Goal: Check status: Check status

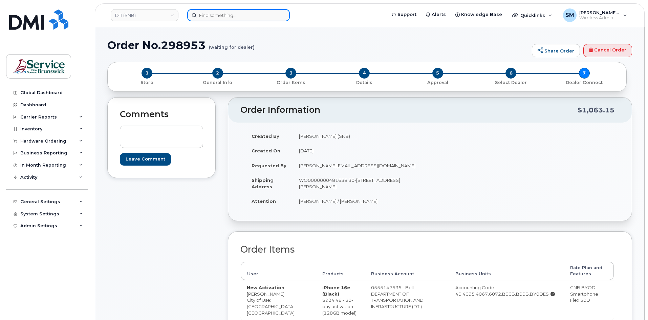
drag, startPoint x: 0, startPoint y: 0, endPoint x: 236, endPoint y: 18, distance: 237.0
click at [236, 18] on input at bounding box center [238, 15] width 103 height 12
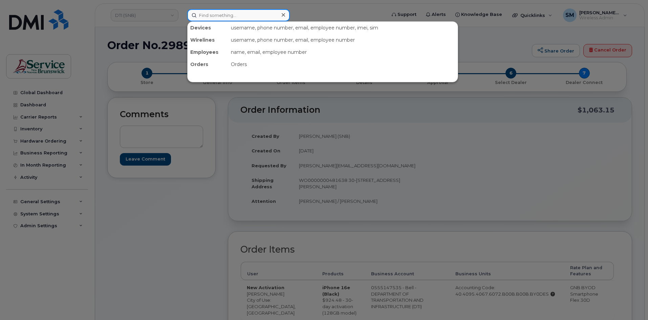
paste input "291579"
type input "291579"
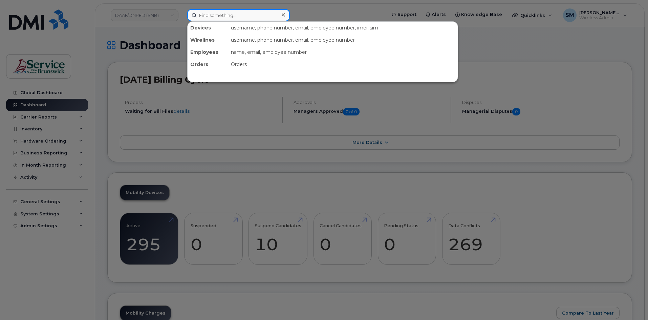
paste input "291579"
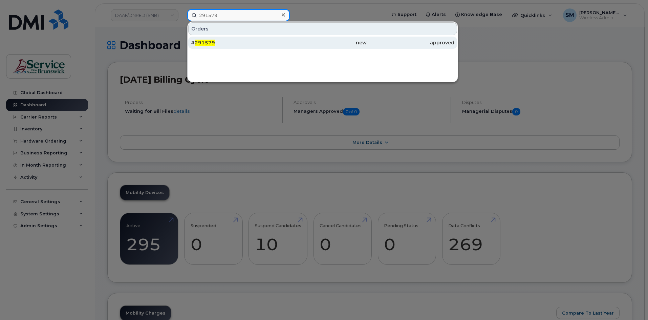
type input "291579"
click at [231, 42] on div "# 291579" at bounding box center [235, 42] width 88 height 7
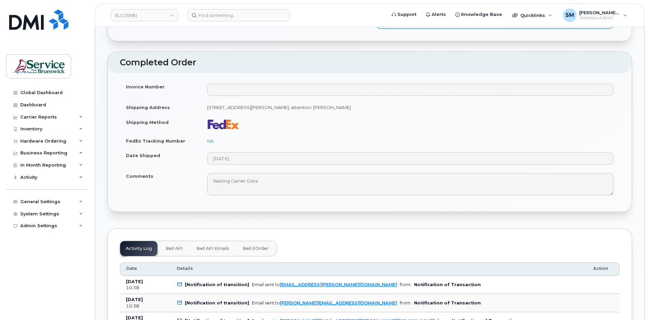
scroll to position [271, 0]
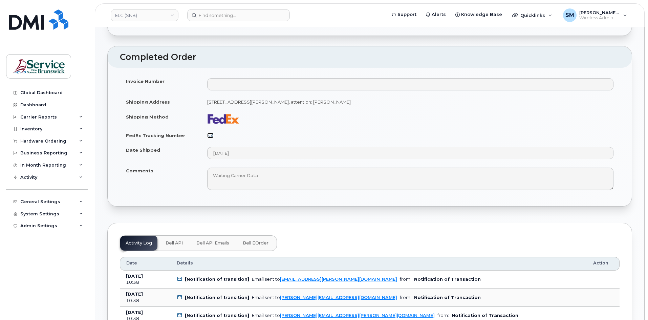
click at [212, 134] on link "NA" at bounding box center [210, 135] width 6 height 5
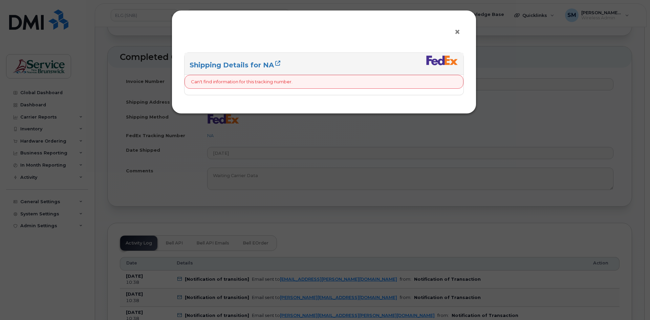
click at [458, 33] on span "×" at bounding box center [457, 32] width 6 height 13
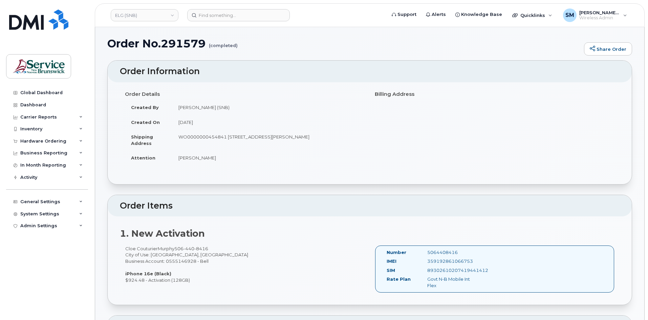
scroll to position [0, 0]
